Goal: Check status: Check status

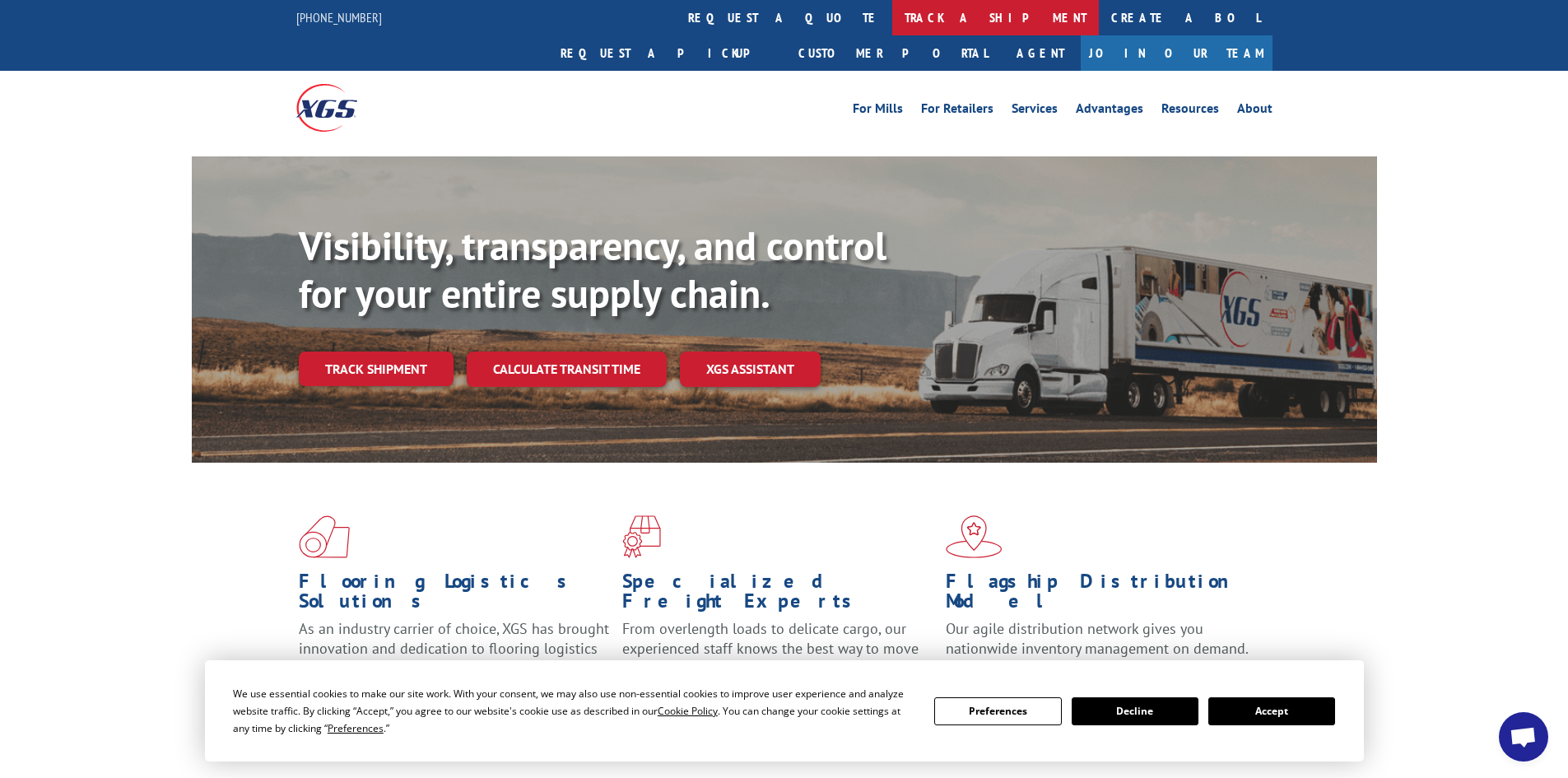
click at [892, 18] on link "track a shipment" at bounding box center [995, 17] width 207 height 35
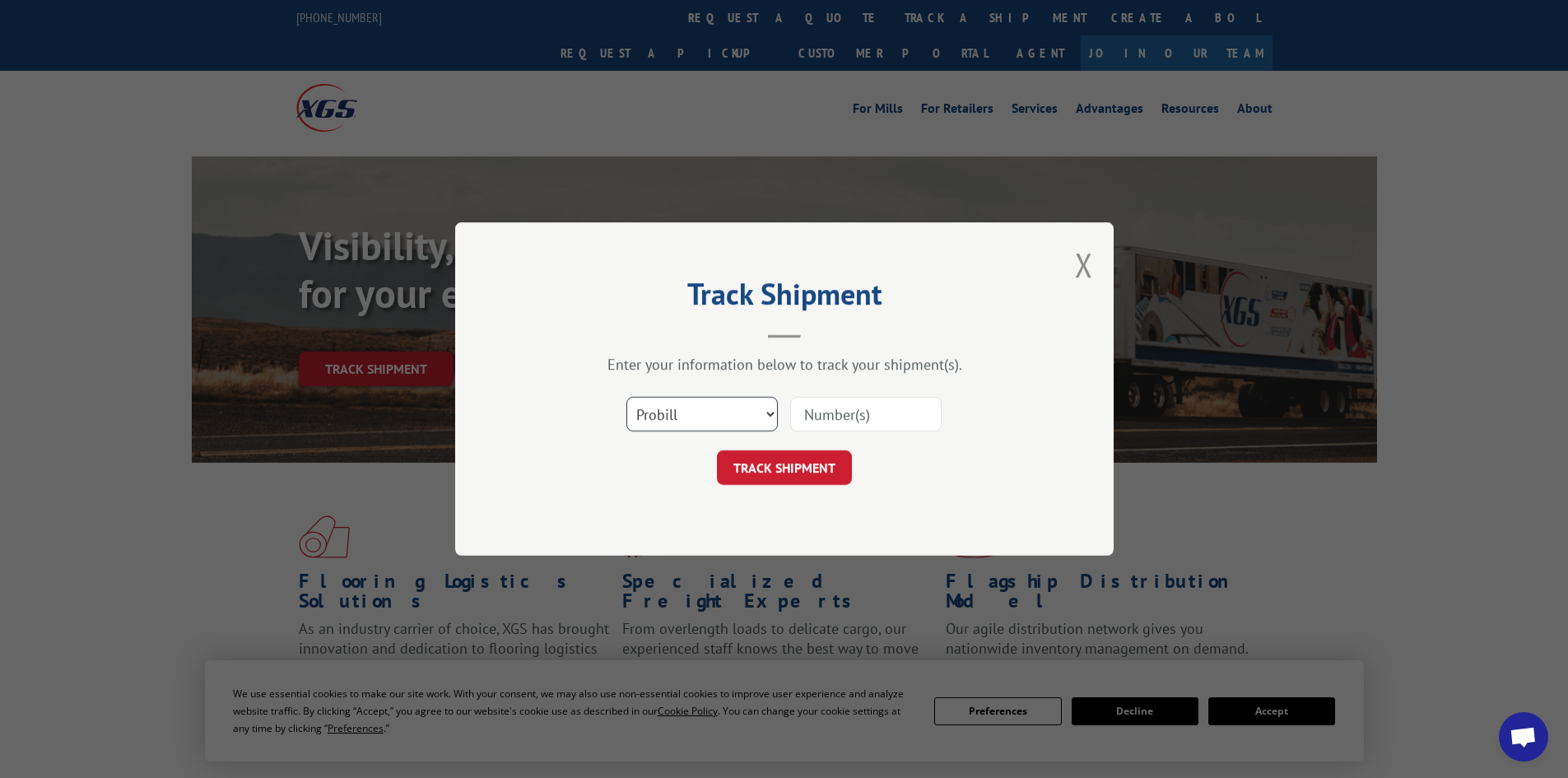
click at [681, 413] on select "Select category... Probill BOL PO" at bounding box center [702, 414] width 151 height 35
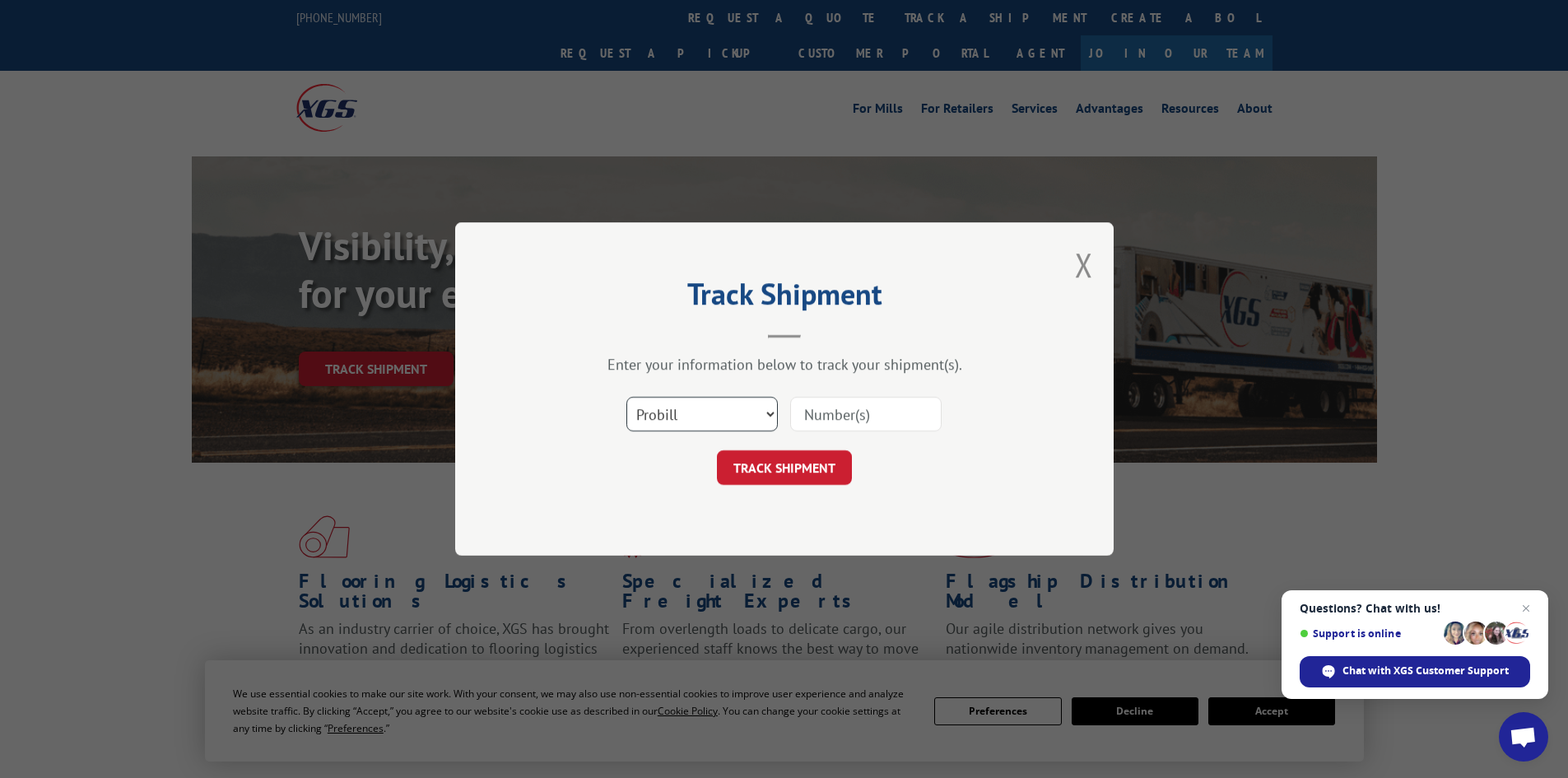
select select "po"
click at [627, 397] on select "Select category... Probill BOL PO" at bounding box center [702, 414] width 151 height 35
click at [1531, 608] on span "Close chat" at bounding box center [1526, 609] width 21 height 21
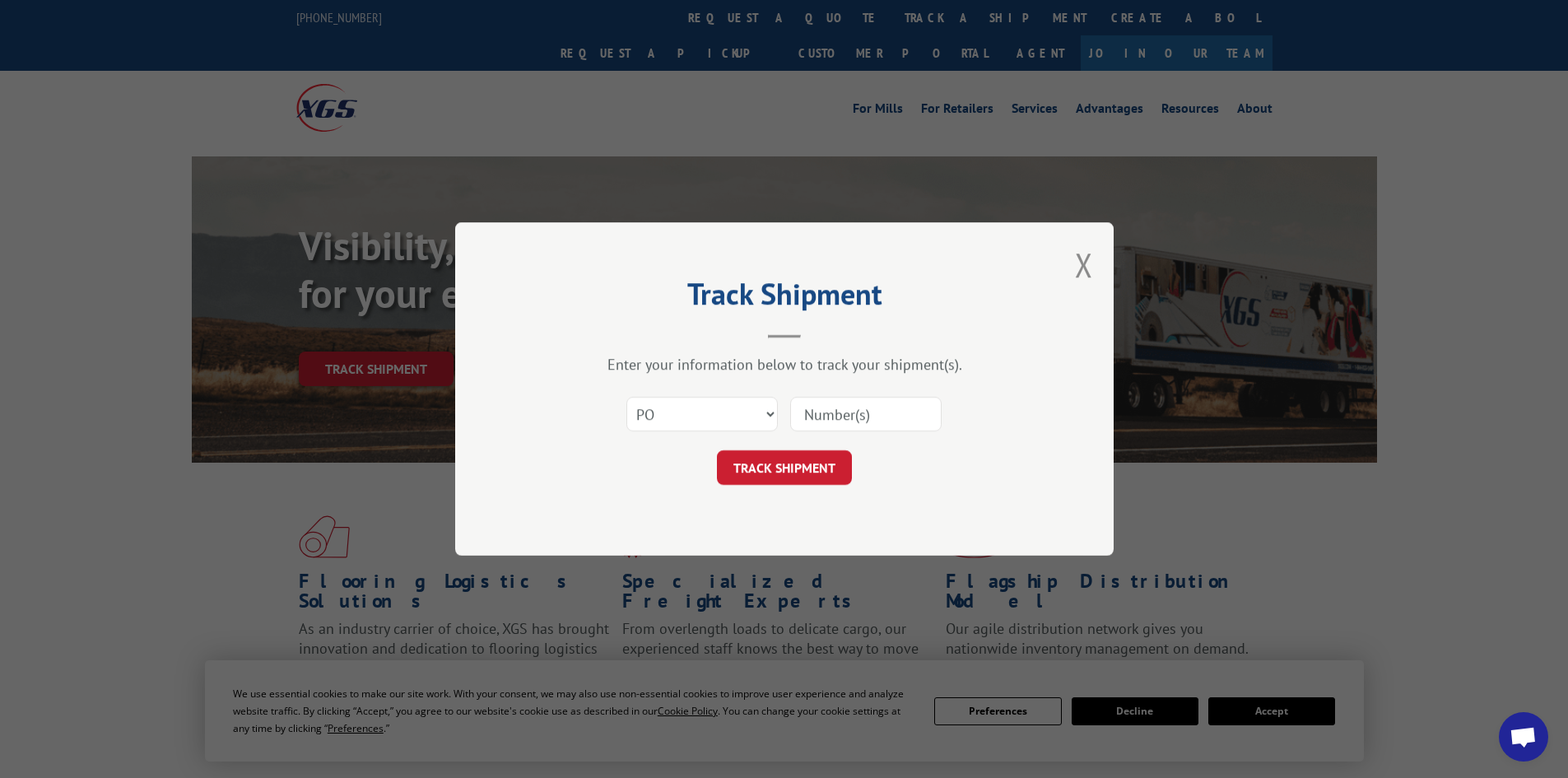
click at [844, 418] on input at bounding box center [866, 414] width 151 height 35
type input "52534247"
click at [717, 450] on button "TRACK SHIPMENT" at bounding box center [784, 467] width 135 height 35
